Goal: Browse casually: Explore the website without a specific task or goal

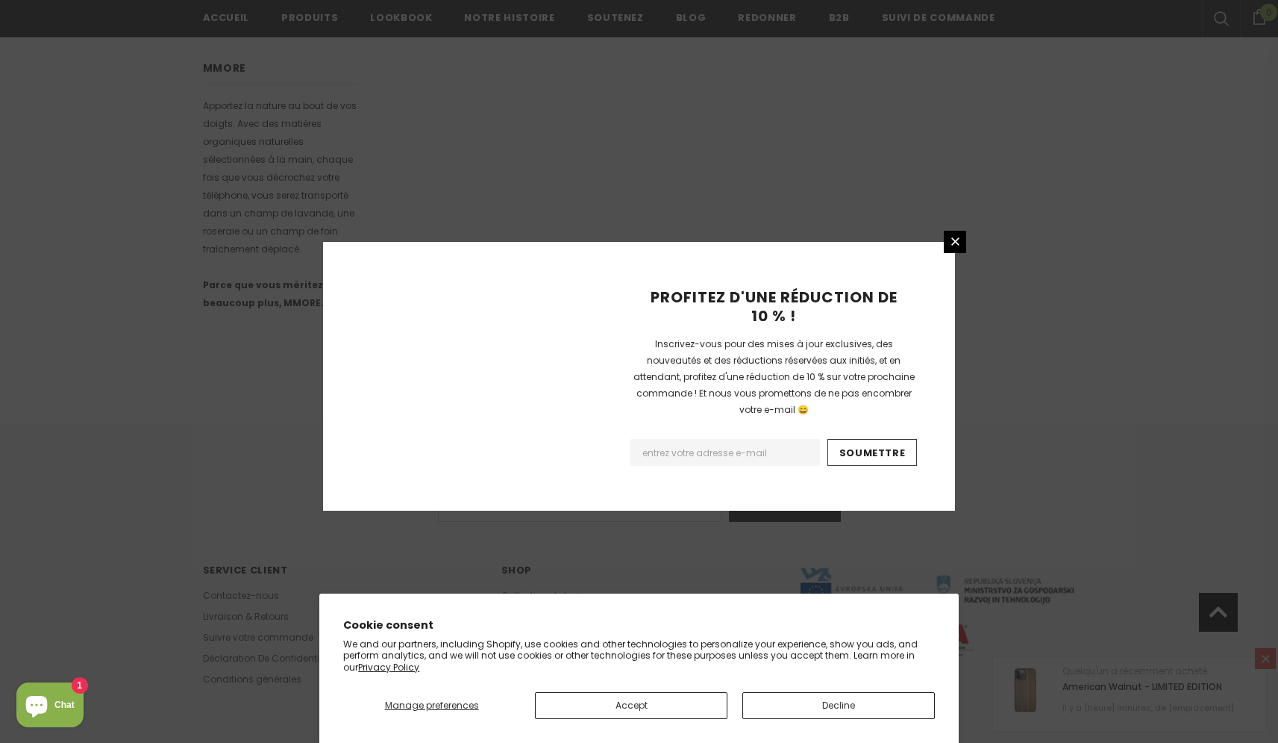
scroll to position [823, 0]
